Goal: Find specific page/section: Find specific page/section

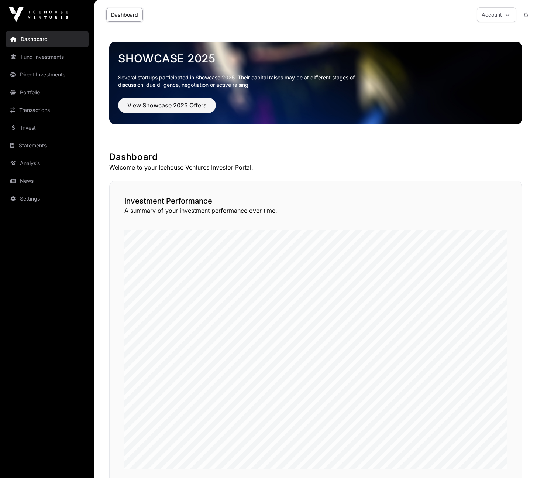
click at [39, 182] on link "News" at bounding box center [47, 181] width 83 height 16
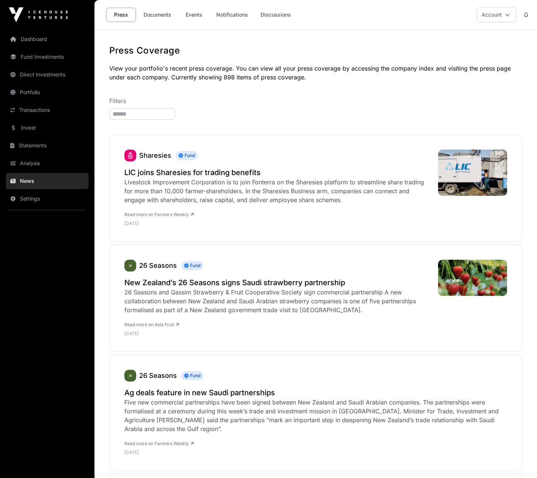
click at [161, 14] on link "Documents" at bounding box center [157, 15] width 37 height 14
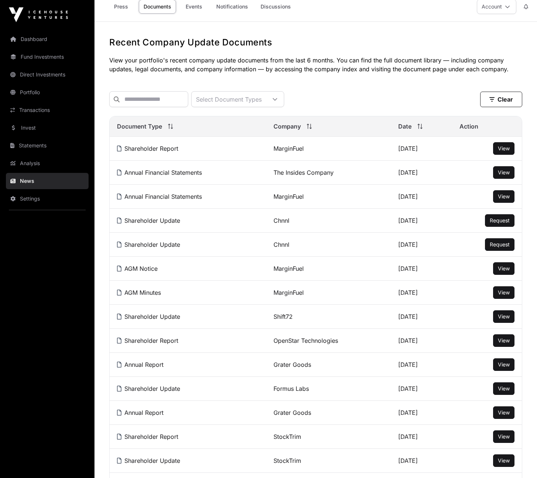
scroll to position [37, 0]
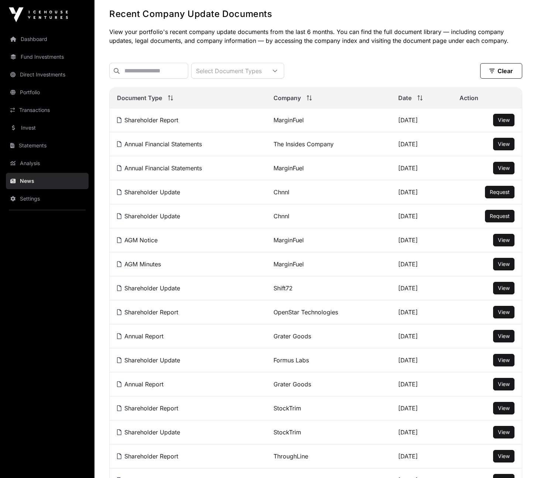
click at [506, 339] on span "View" at bounding box center [504, 336] width 12 height 6
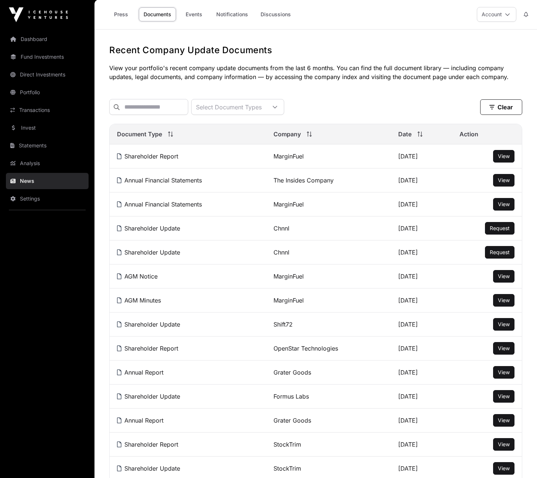
scroll to position [0, 0]
click at [126, 21] on link "Press" at bounding box center [121, 15] width 30 height 14
